Goal: Navigation & Orientation: Find specific page/section

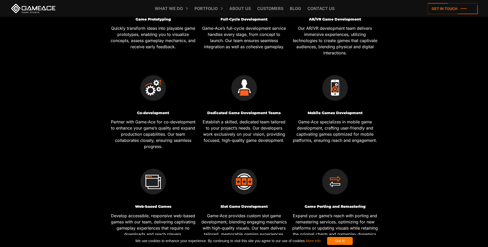
scroll to position [256, 0]
click at [332, 93] on img at bounding box center [336, 88] width 26 height 26
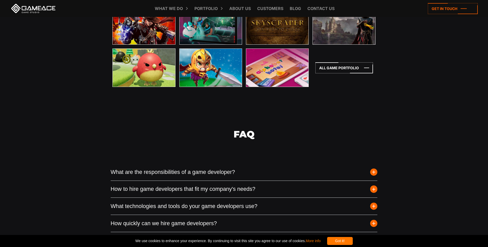
scroll to position [1486, 0]
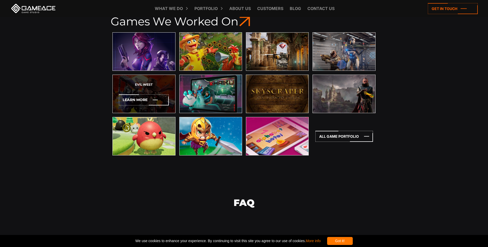
click at [148, 93] on div "Evil West Learn More" at bounding box center [144, 94] width 63 height 38
click at [148, 103] on icon at bounding box center [144, 99] width 50 height 11
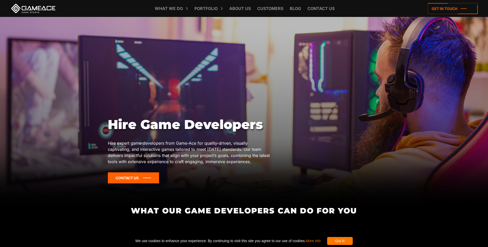
click at [142, 177] on icon at bounding box center [133, 177] width 51 height 11
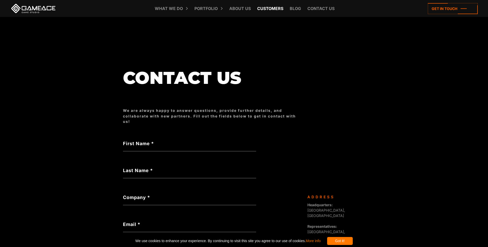
click at [271, 6] on link "Customers" at bounding box center [270, 8] width 31 height 17
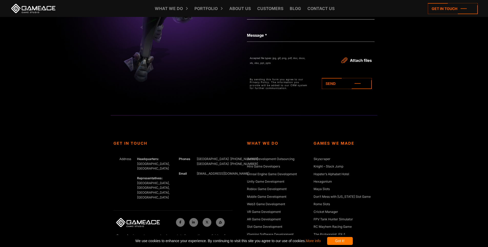
scroll to position [1020, 0]
